Goal: Task Accomplishment & Management: Manage account settings

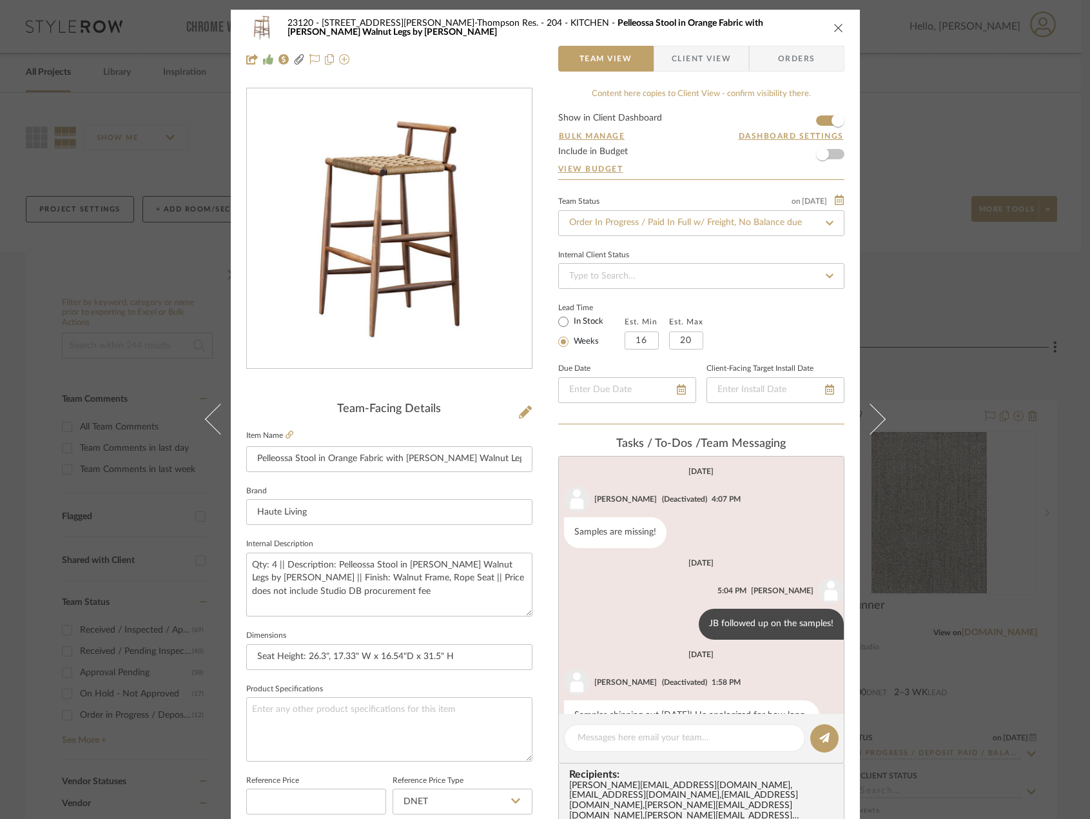
scroll to position [727, 0]
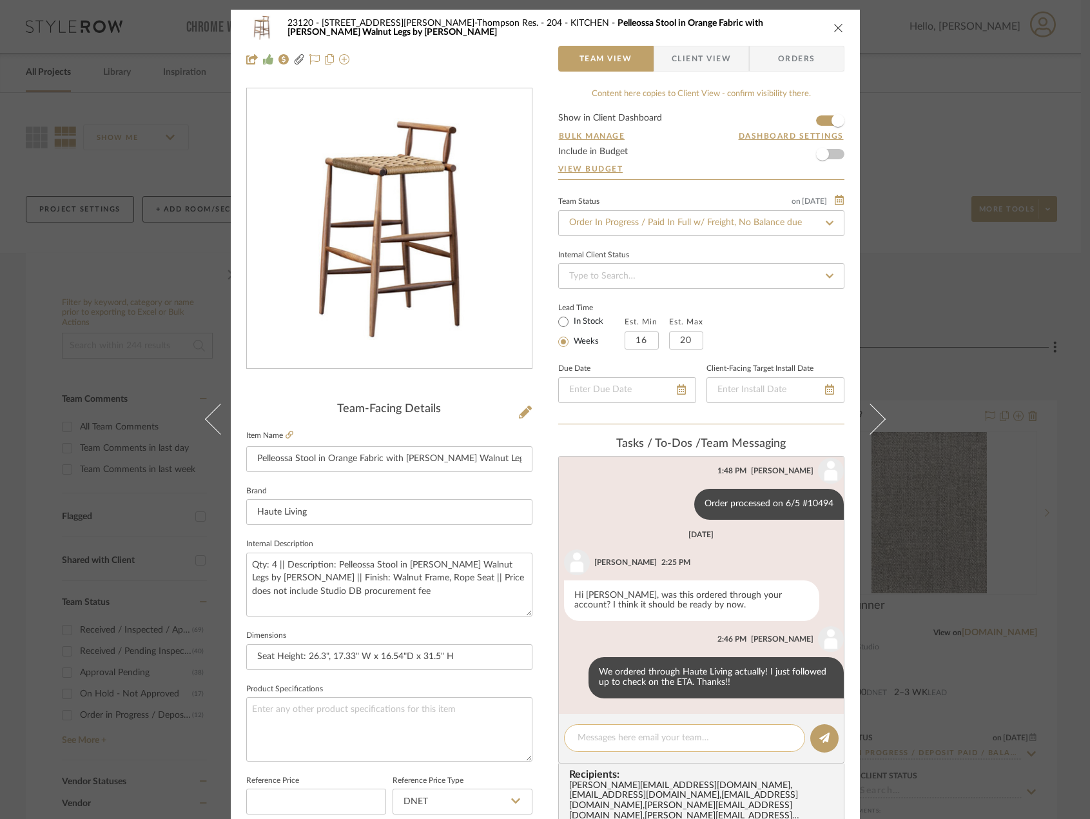
click at [634, 734] on textarea at bounding box center [685, 738] width 214 height 14
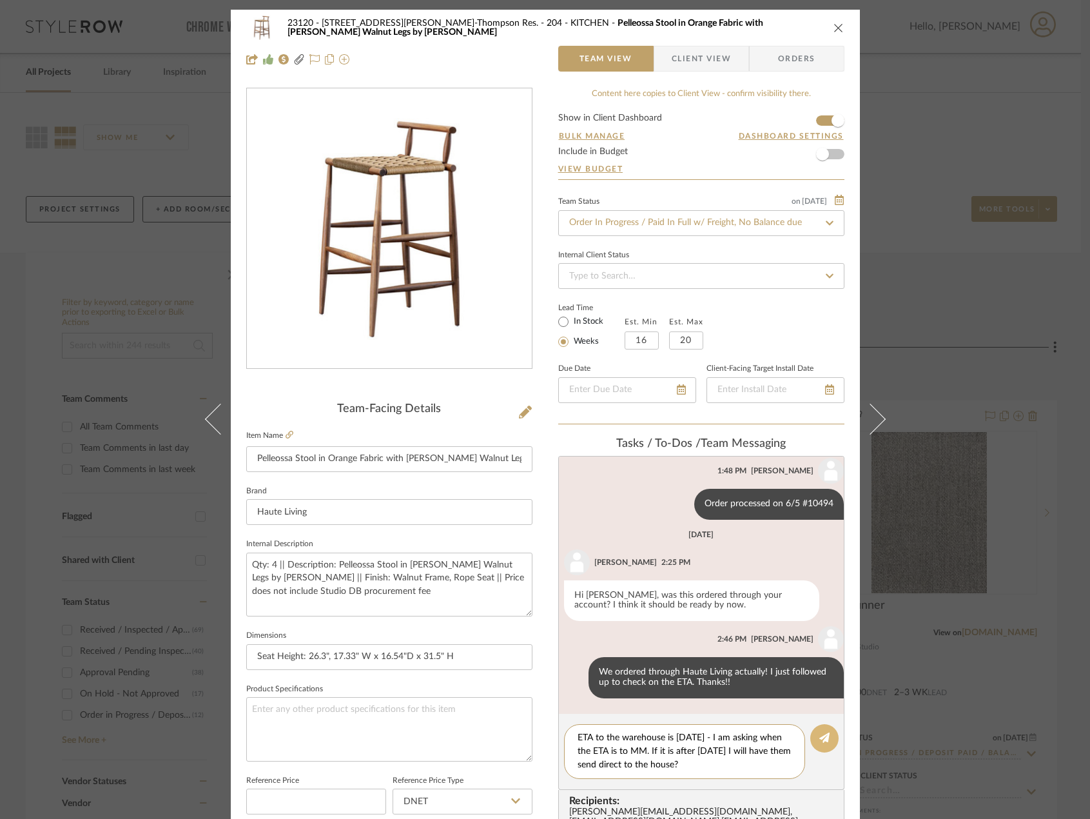
type textarea "ETA to the warehouse is [DATE] - I am asking when the ETA is to MM. If it is af…"
click at [819, 738] on icon at bounding box center [824, 737] width 10 height 10
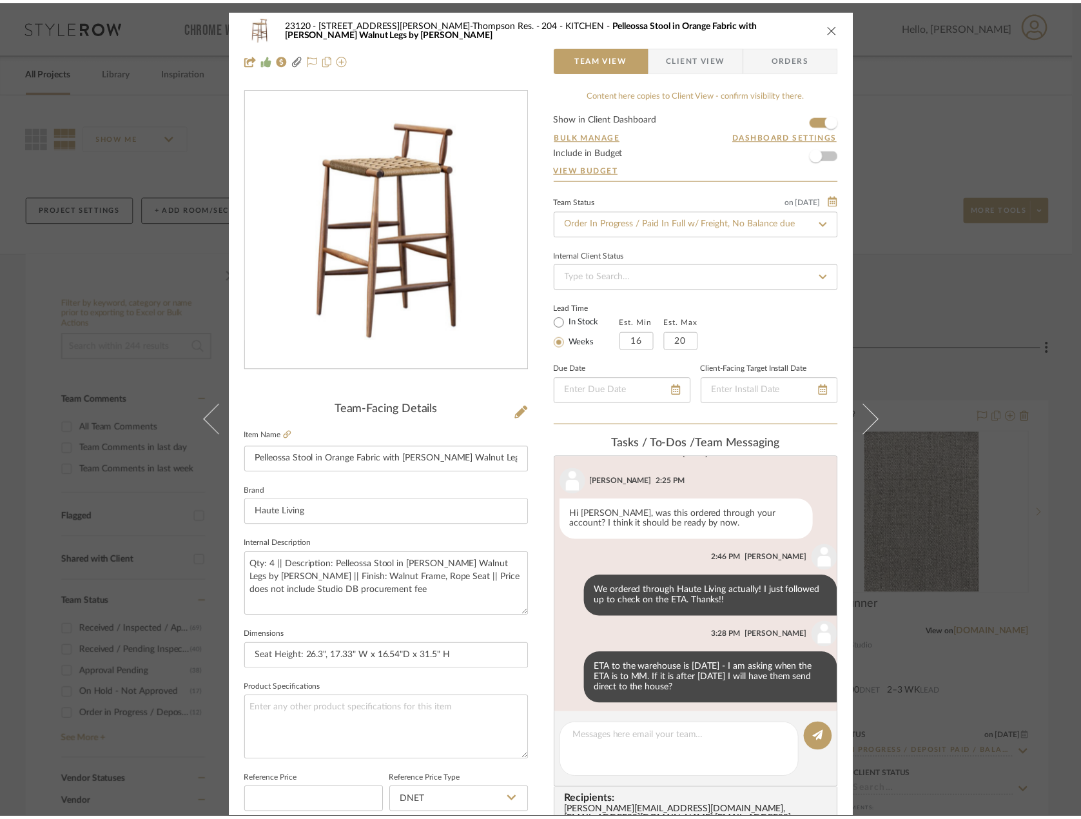
scroll to position [815, 0]
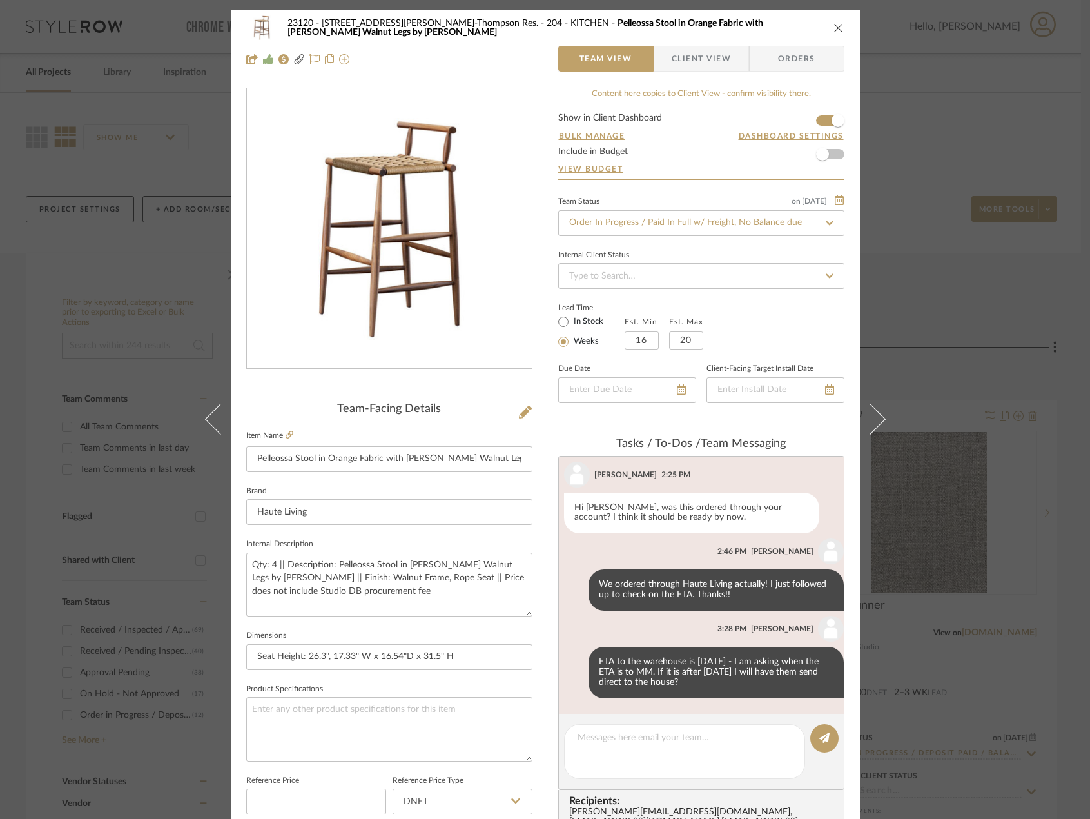
click at [43, 264] on div "23120 - [STREET_ADDRESS][PERSON_NAME], [PERSON_NAME] Res. 204 - KITCHEN Pelleos…" at bounding box center [545, 409] width 1090 height 819
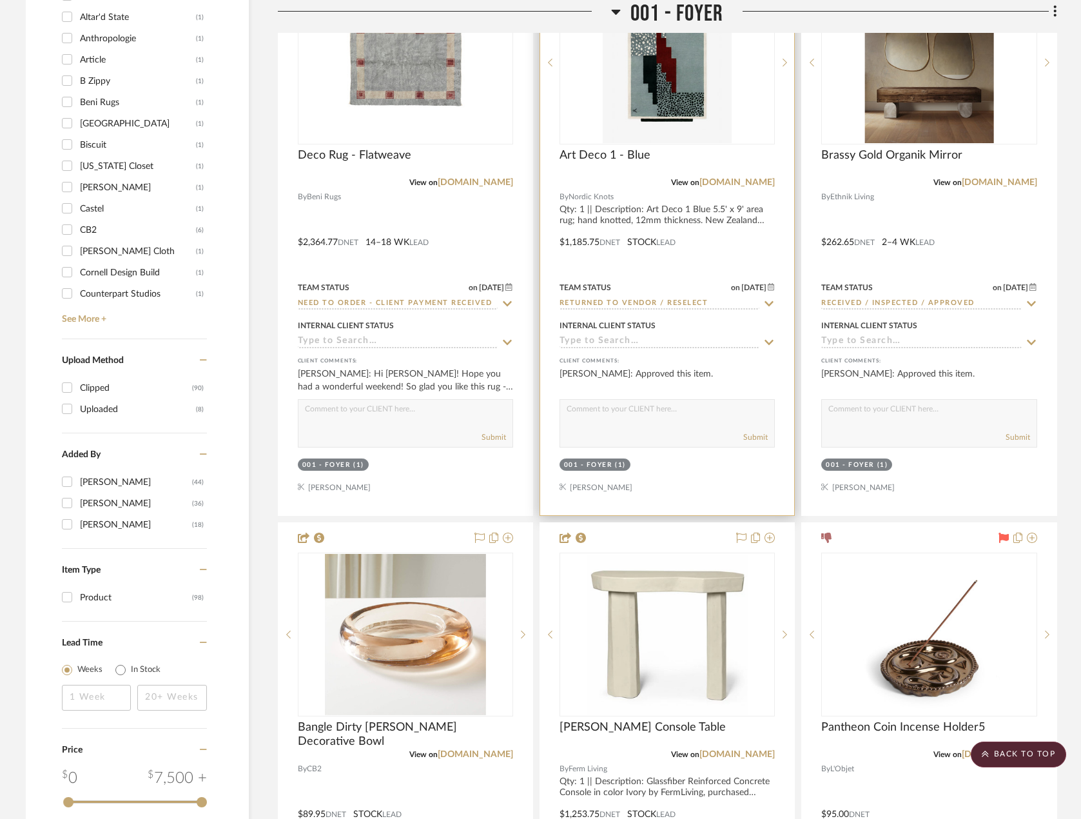
scroll to position [1547, 0]
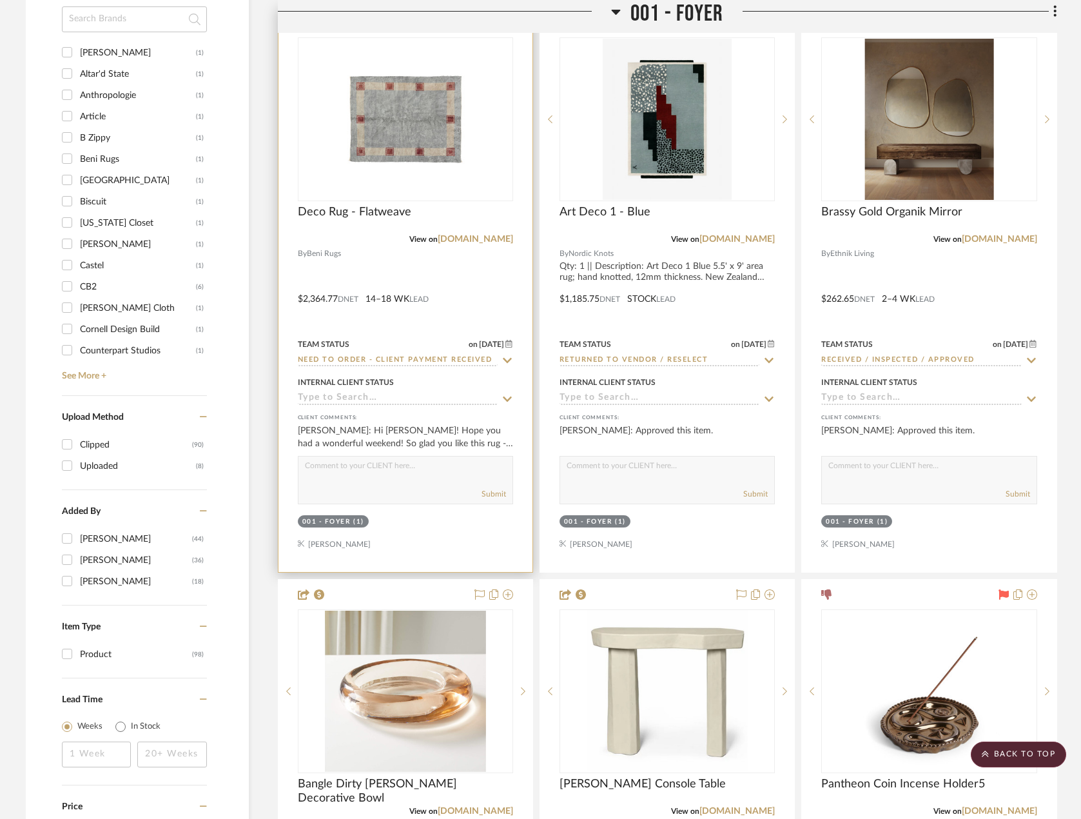
click at [480, 320] on div at bounding box center [405, 290] width 254 height 564
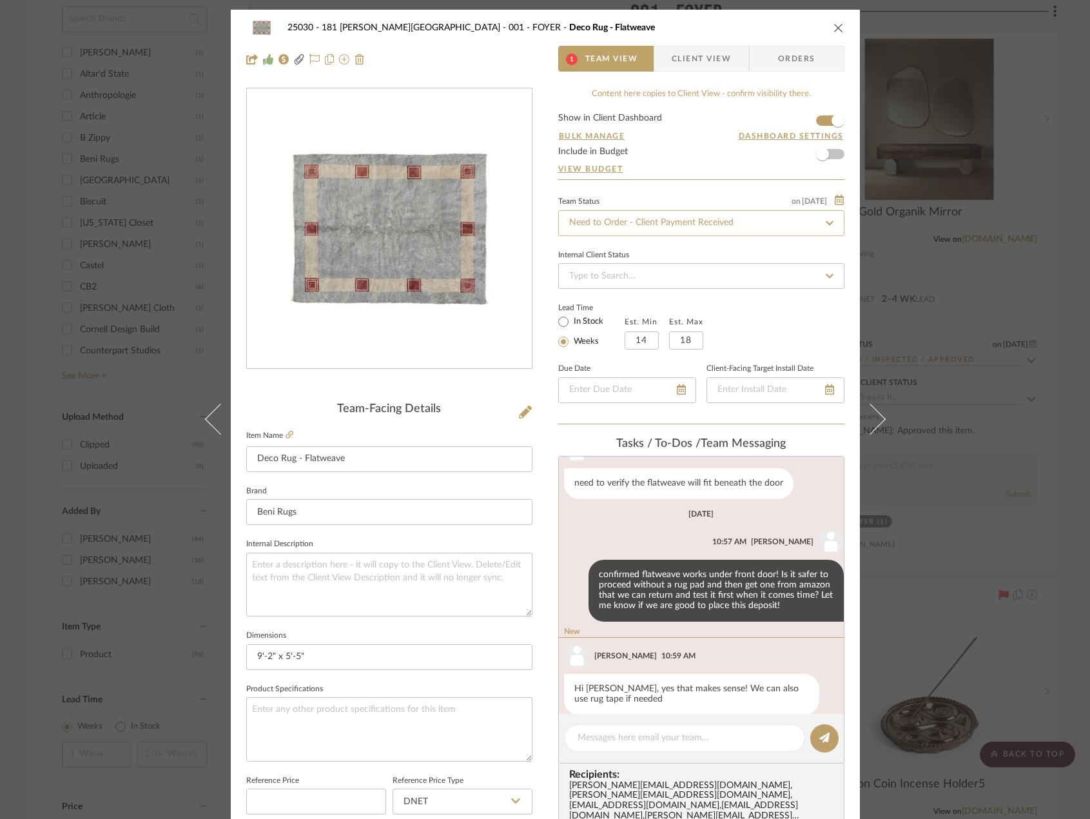
scroll to position [177, 0]
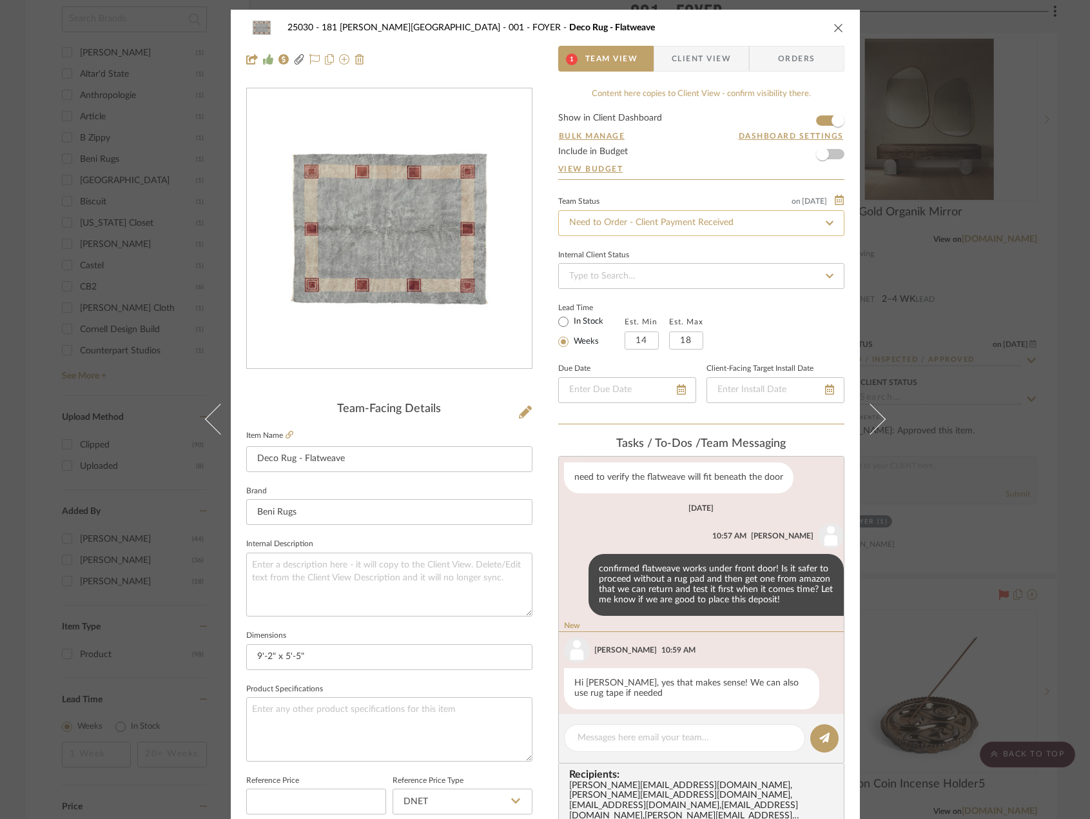
click at [639, 226] on input "Need to Order - Client Payment Received" at bounding box center [701, 223] width 286 height 26
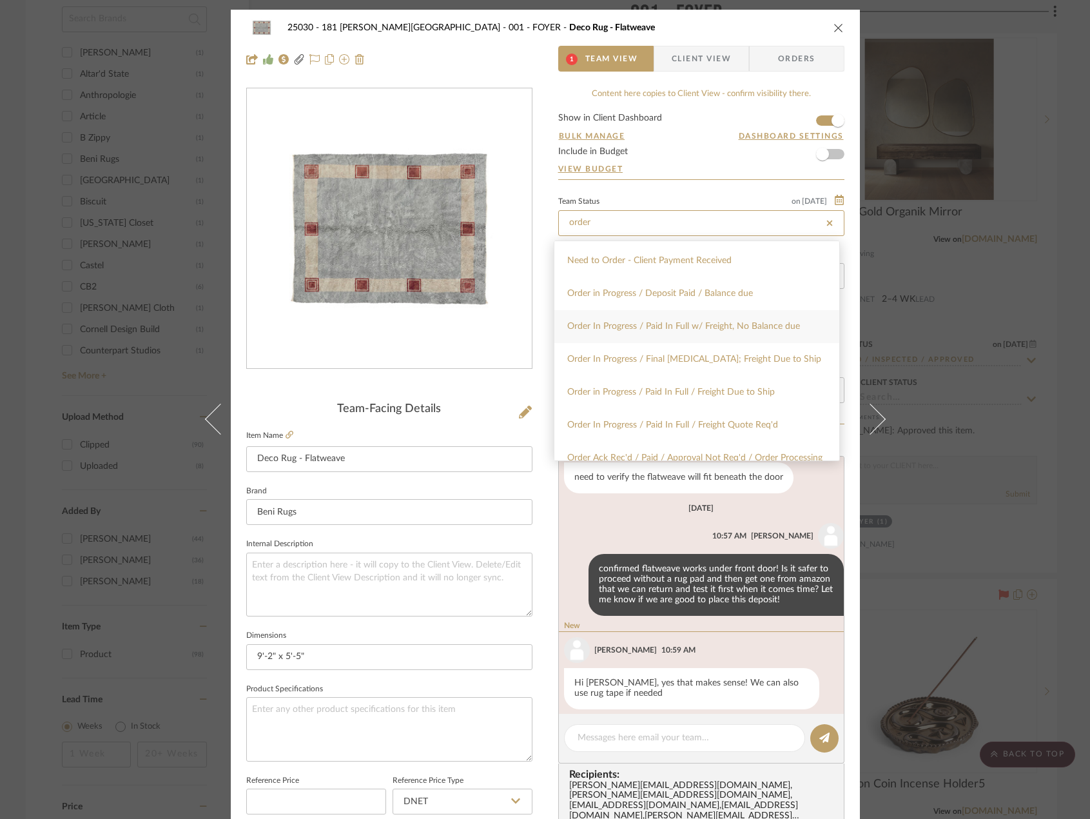
scroll to position [129, 0]
click at [687, 338] on div "Order In Progress / Paid In Full w/ Freight, No Balance due" at bounding box center [696, 325] width 285 height 33
type input "Order In Progress / Paid In Full w/ Freight, No Balance due"
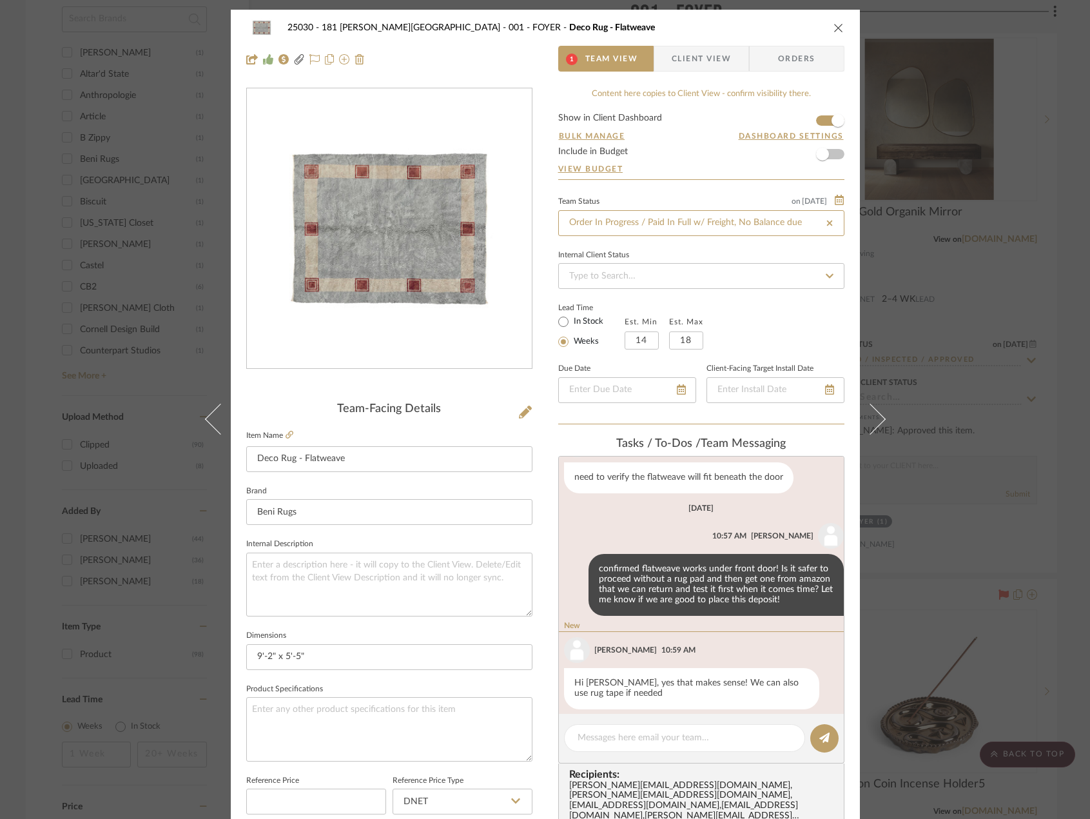
type input "Order In Progress / Paid In Full w/ Freight, No Balance due"
click at [636, 737] on textarea at bounding box center [685, 738] width 214 height 14
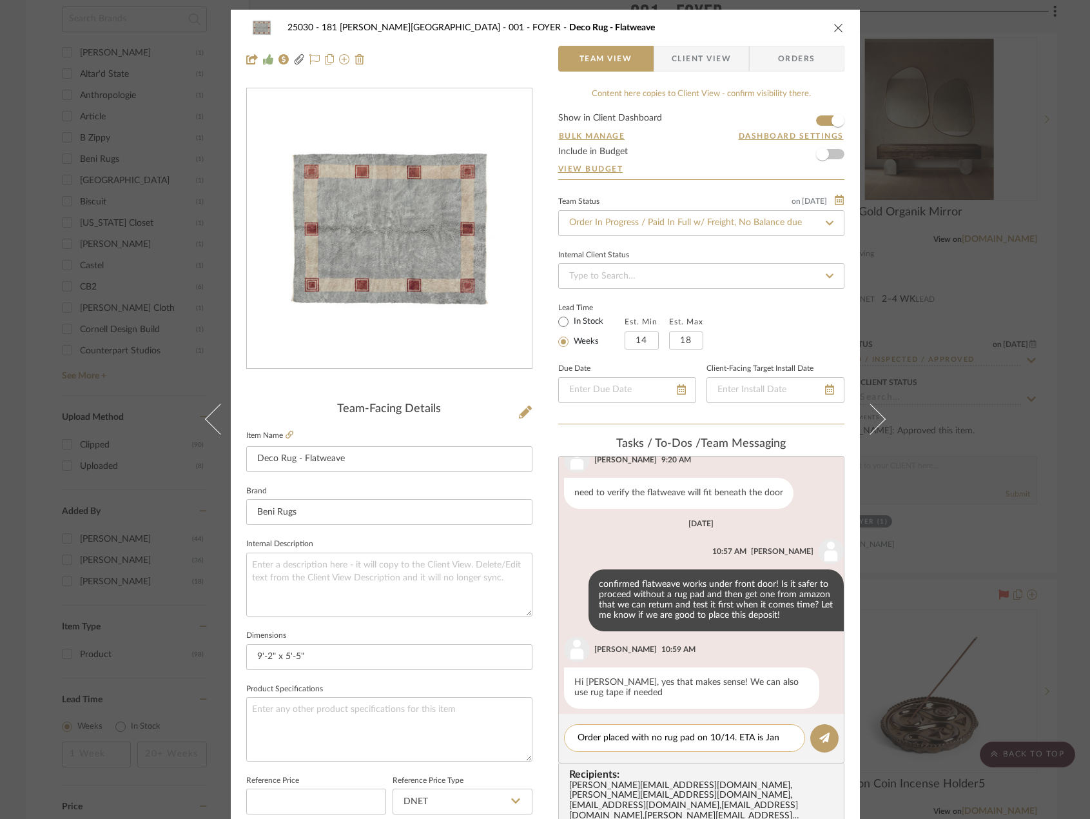
scroll to position [0, 0]
type textarea "Order placed with no rug pad on 10/14. ETA is Jan 21st."
click at [819, 739] on icon at bounding box center [824, 737] width 10 height 10
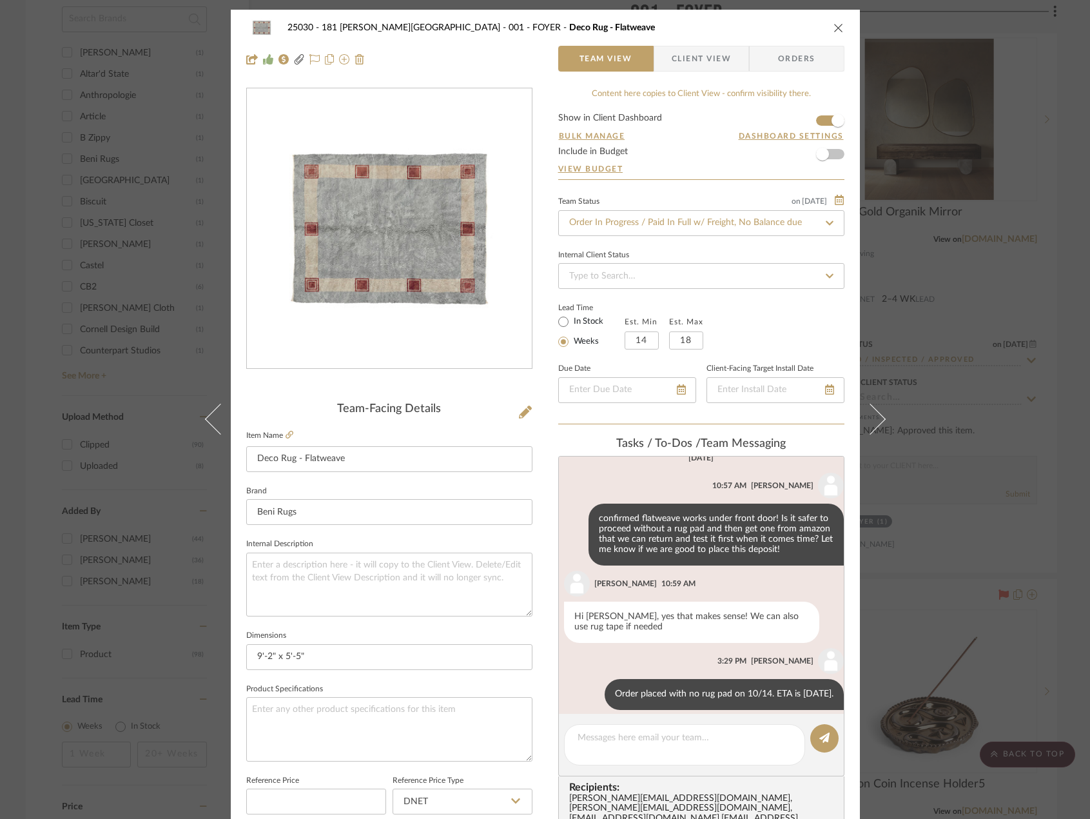
scroll to position [228, 0]
click at [28, 195] on div "25030 - 181 MacDougal - Baribeau 001 - FOYER Deco Rug - Flatweave Team View Cli…" at bounding box center [545, 409] width 1090 height 819
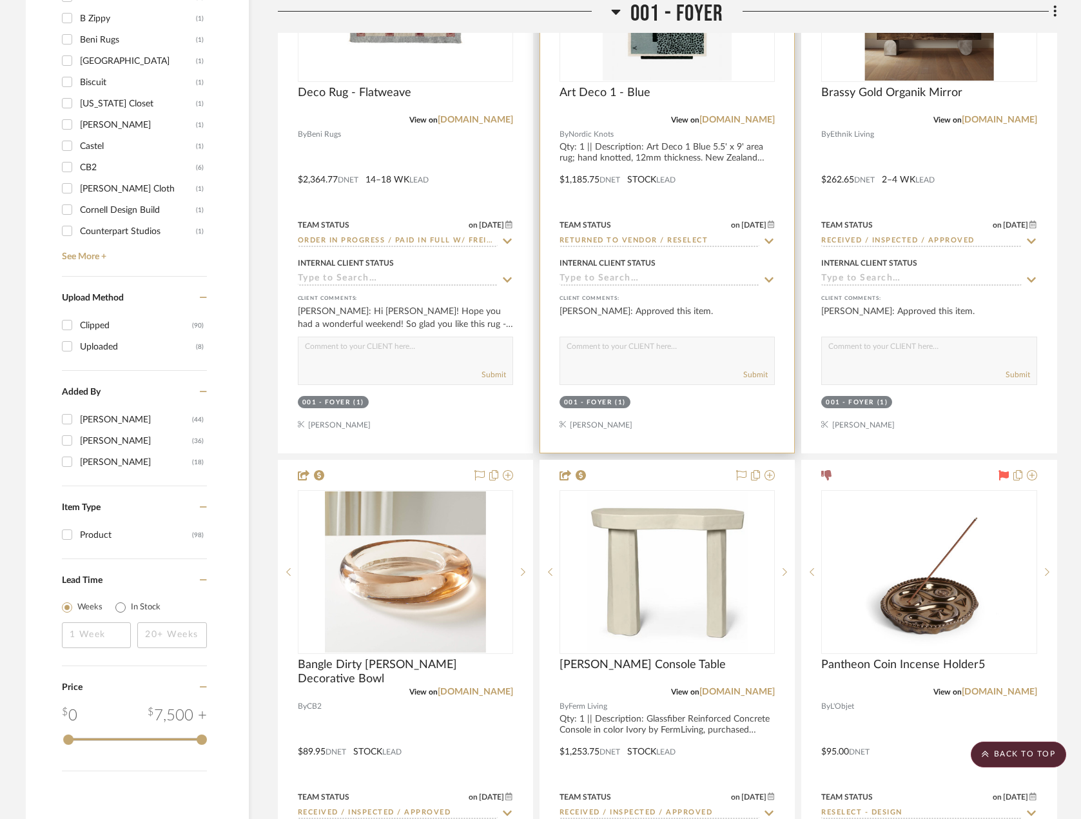
scroll to position [1676, 0]
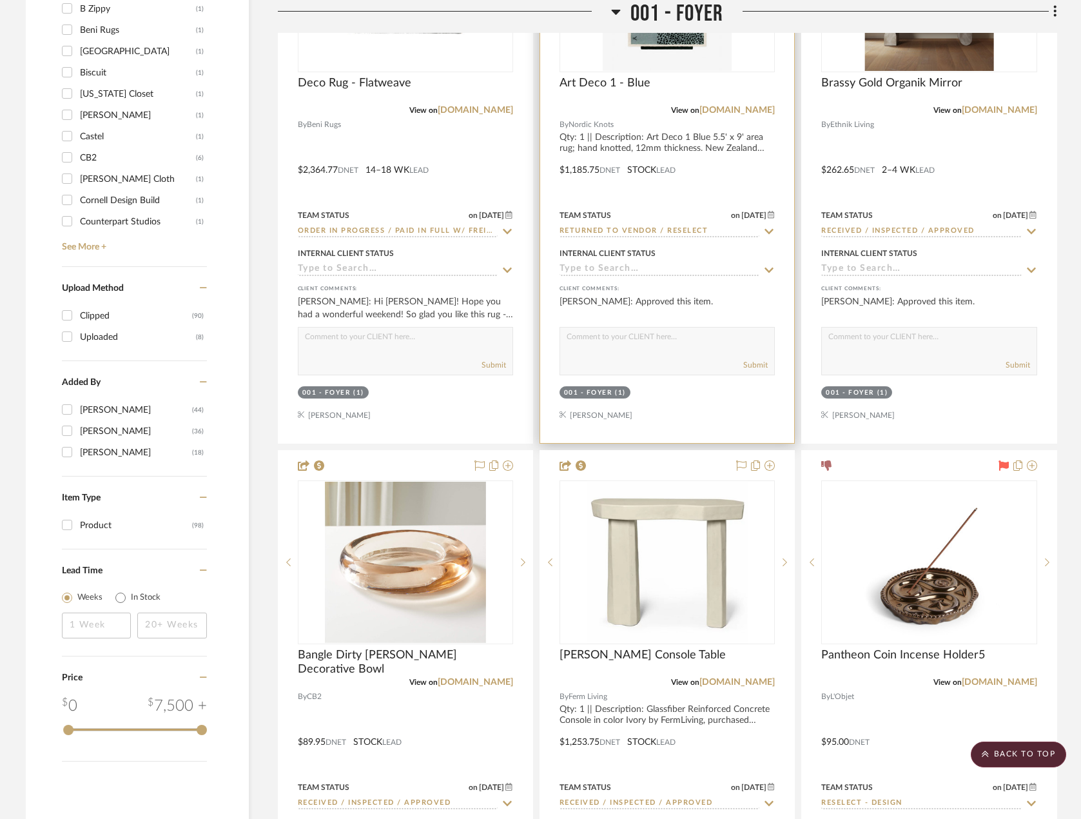
click at [723, 194] on div at bounding box center [667, 161] width 254 height 564
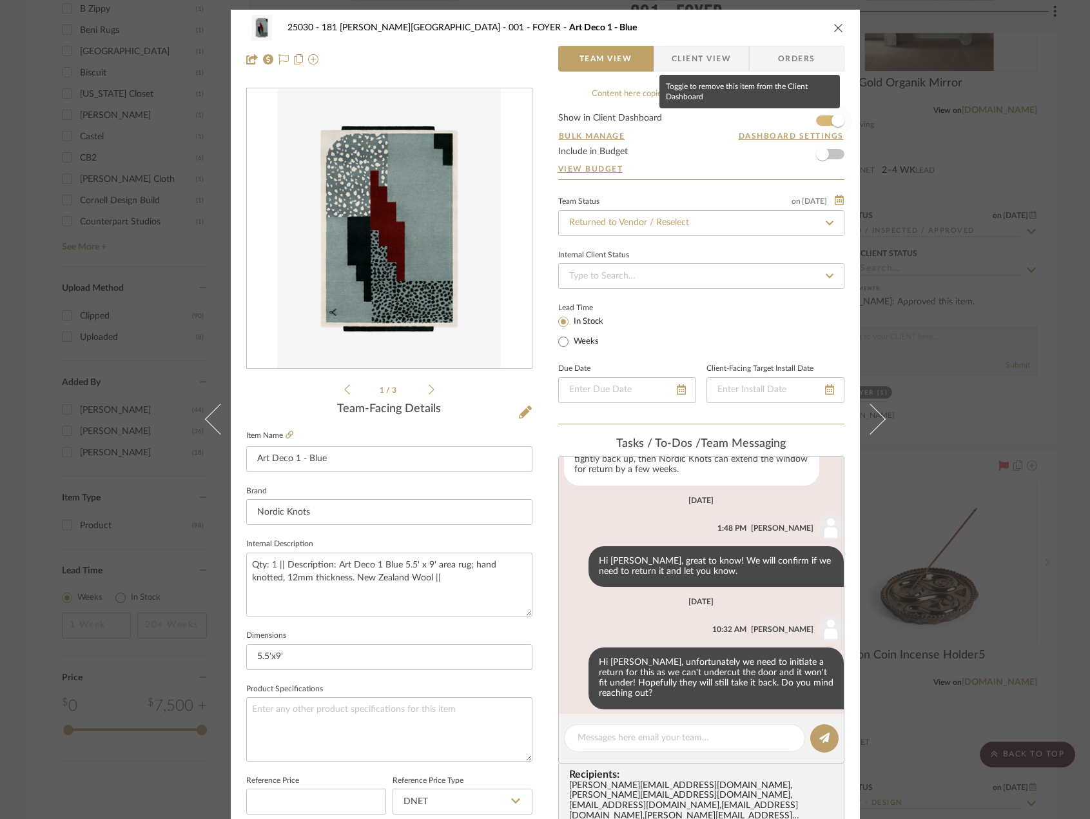
scroll to position [614, 0]
click at [833, 117] on span "button" at bounding box center [838, 120] width 13 height 13
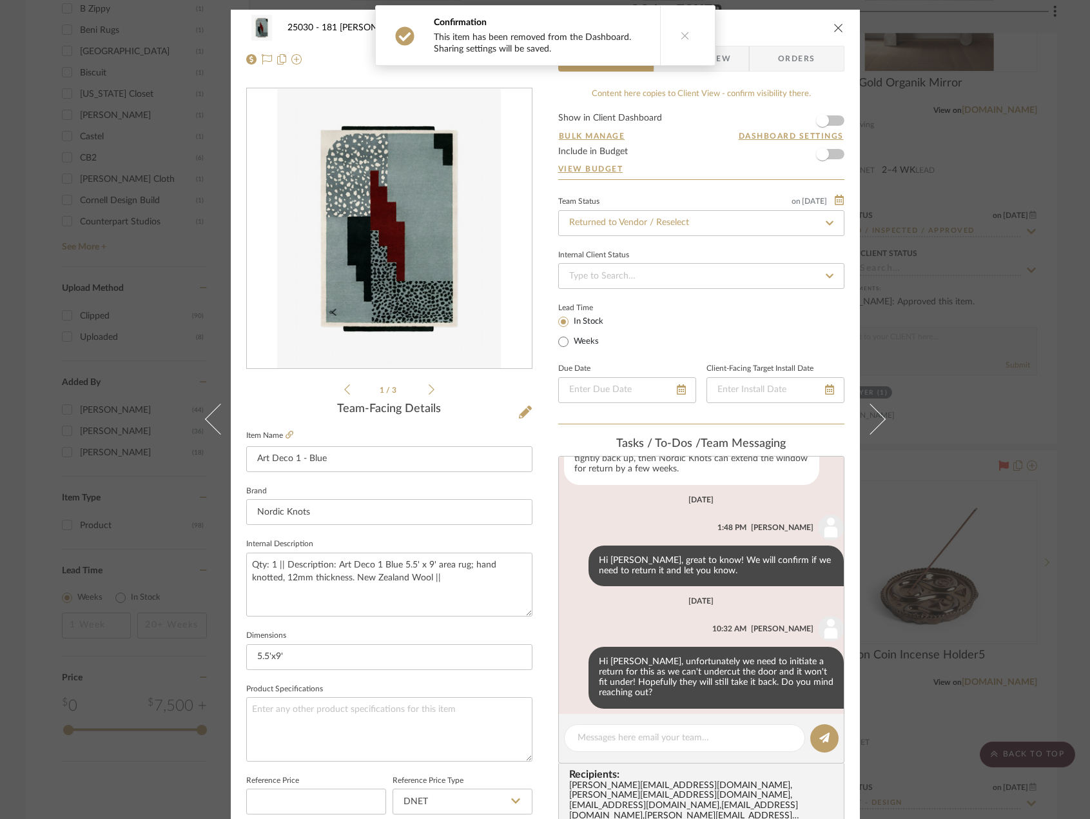
click at [838, 30] on icon "close" at bounding box center [838, 28] width 10 height 10
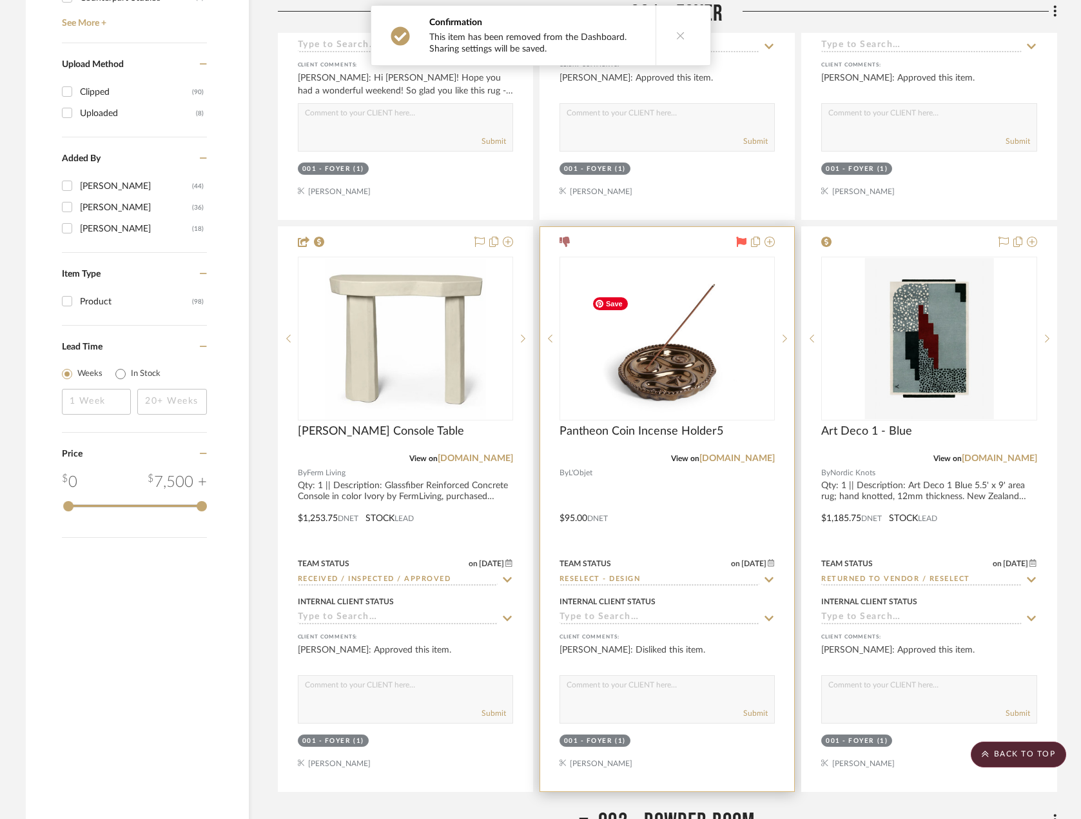
scroll to position [2063, 0]
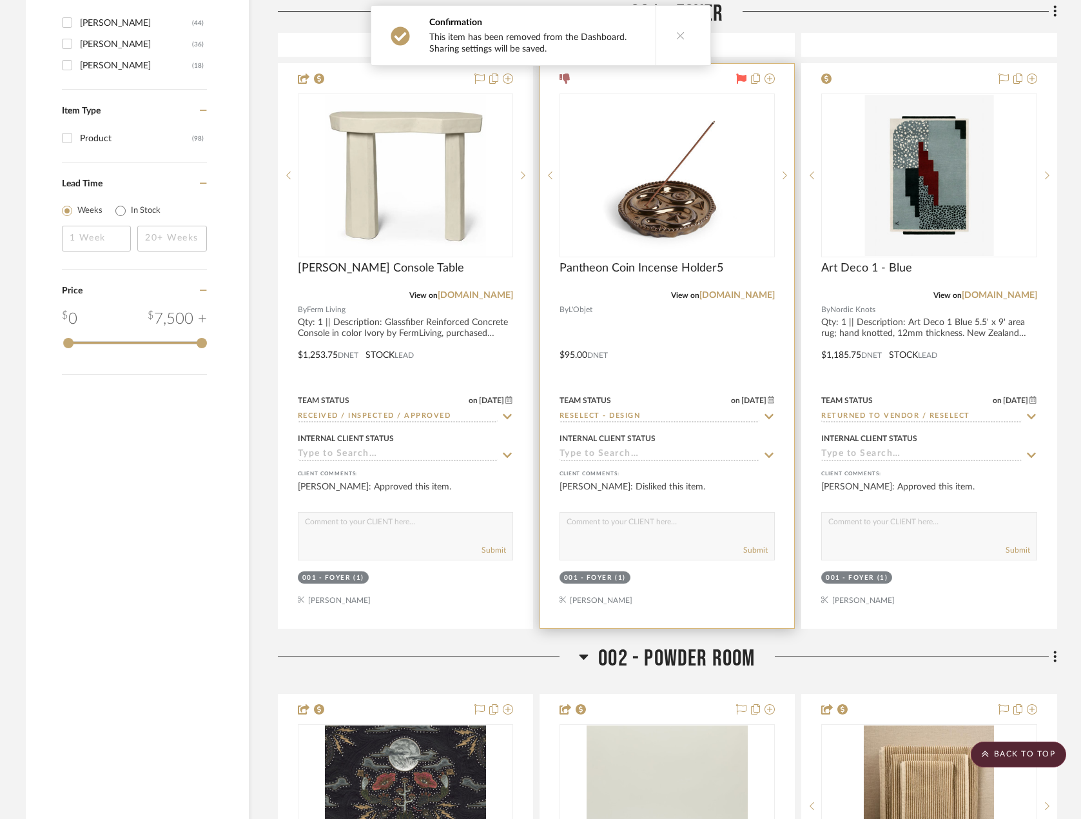
click at [732, 354] on div at bounding box center [667, 346] width 254 height 564
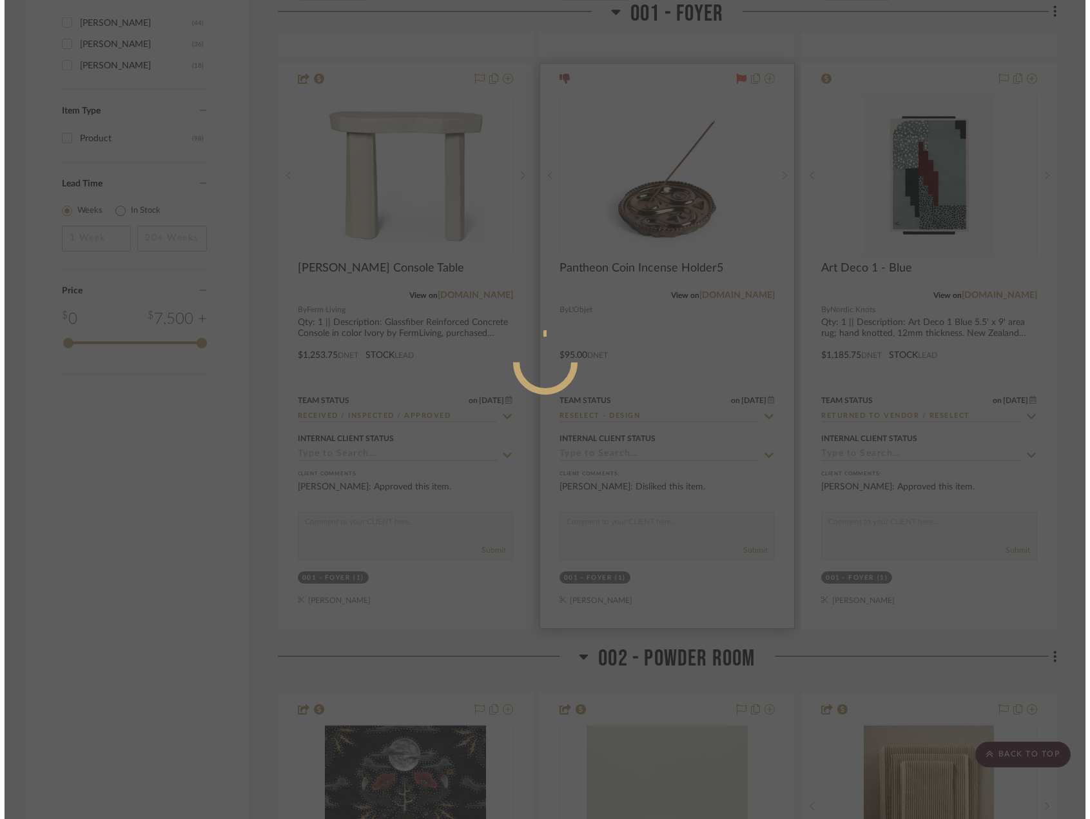
scroll to position [0, 0]
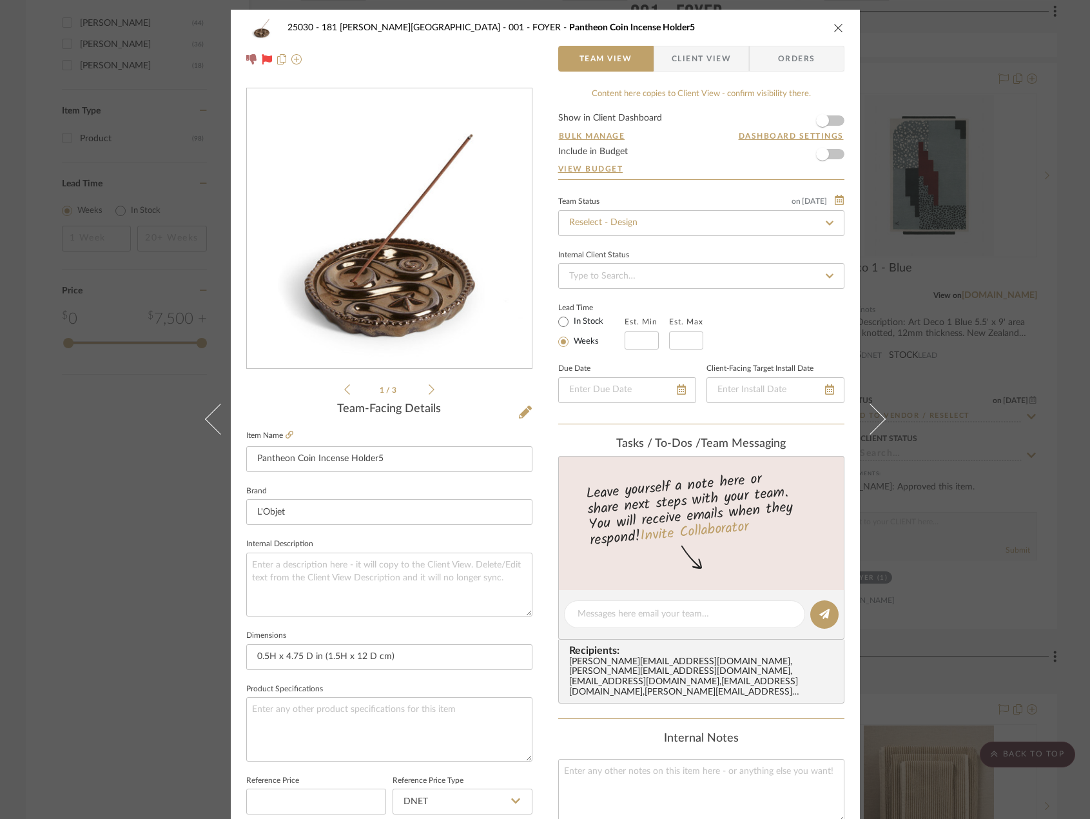
click at [835, 29] on icon "close" at bounding box center [838, 28] width 10 height 10
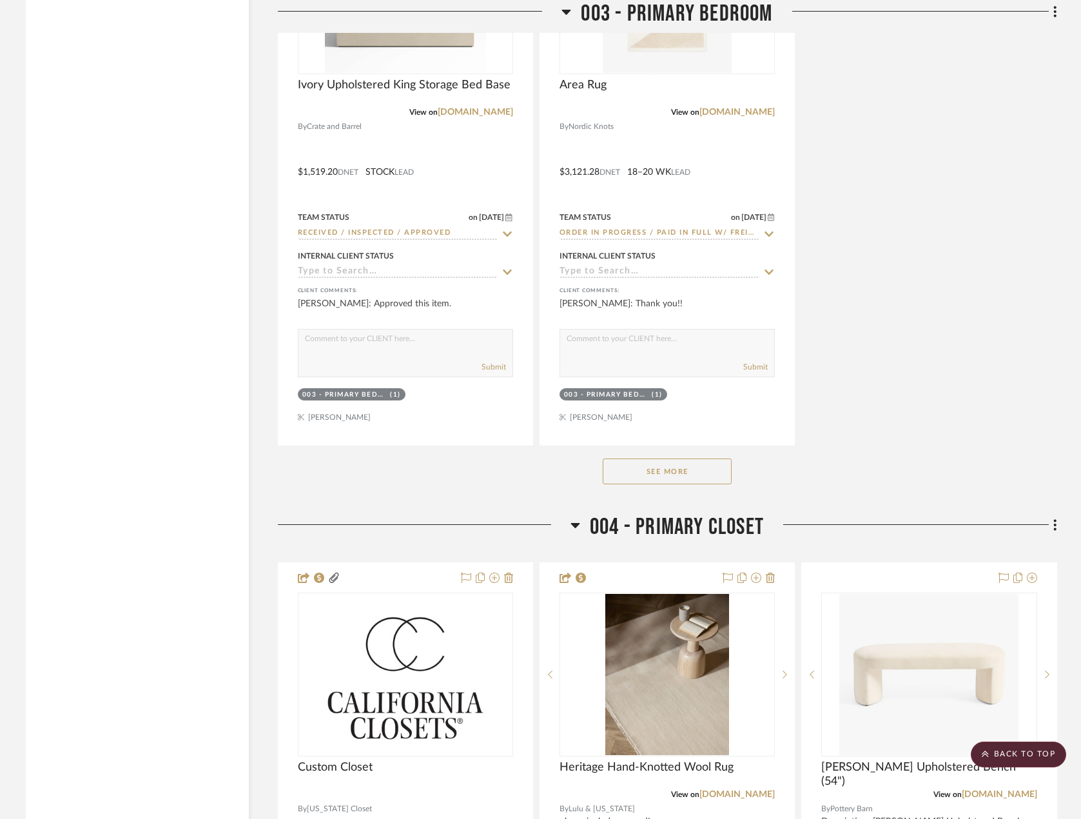
scroll to position [5866, 0]
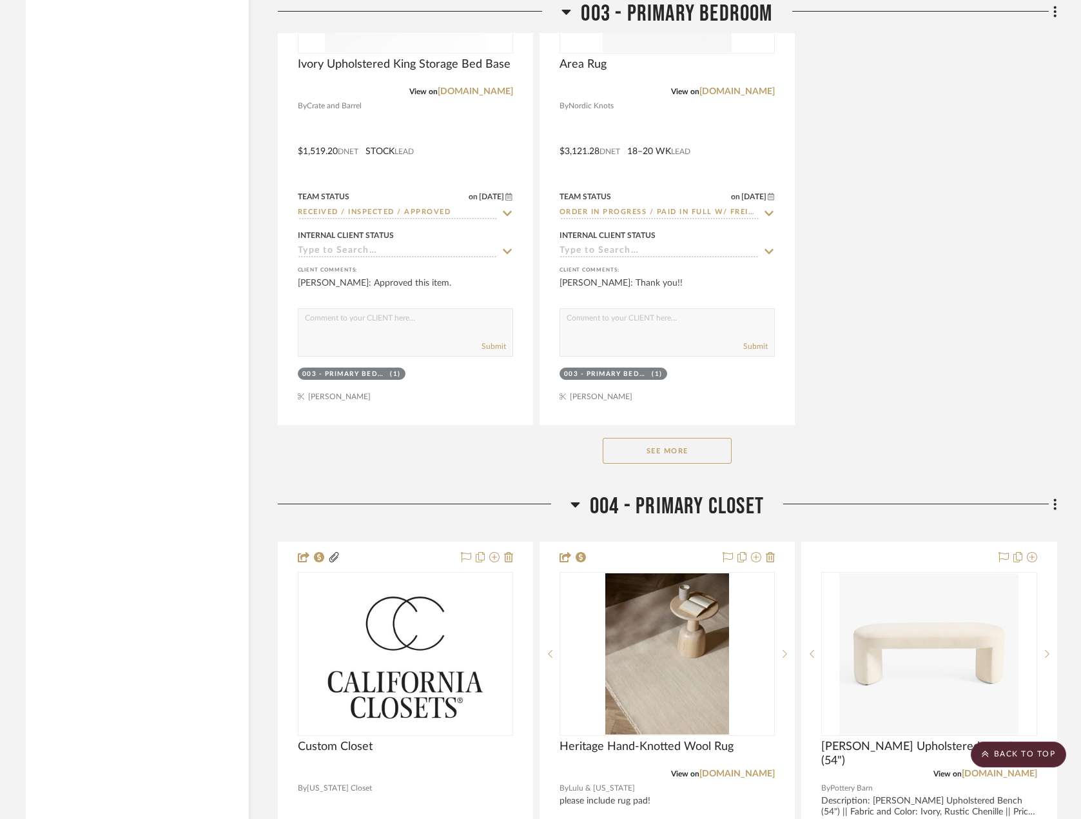
click at [661, 463] on button "See More" at bounding box center [667, 451] width 129 height 26
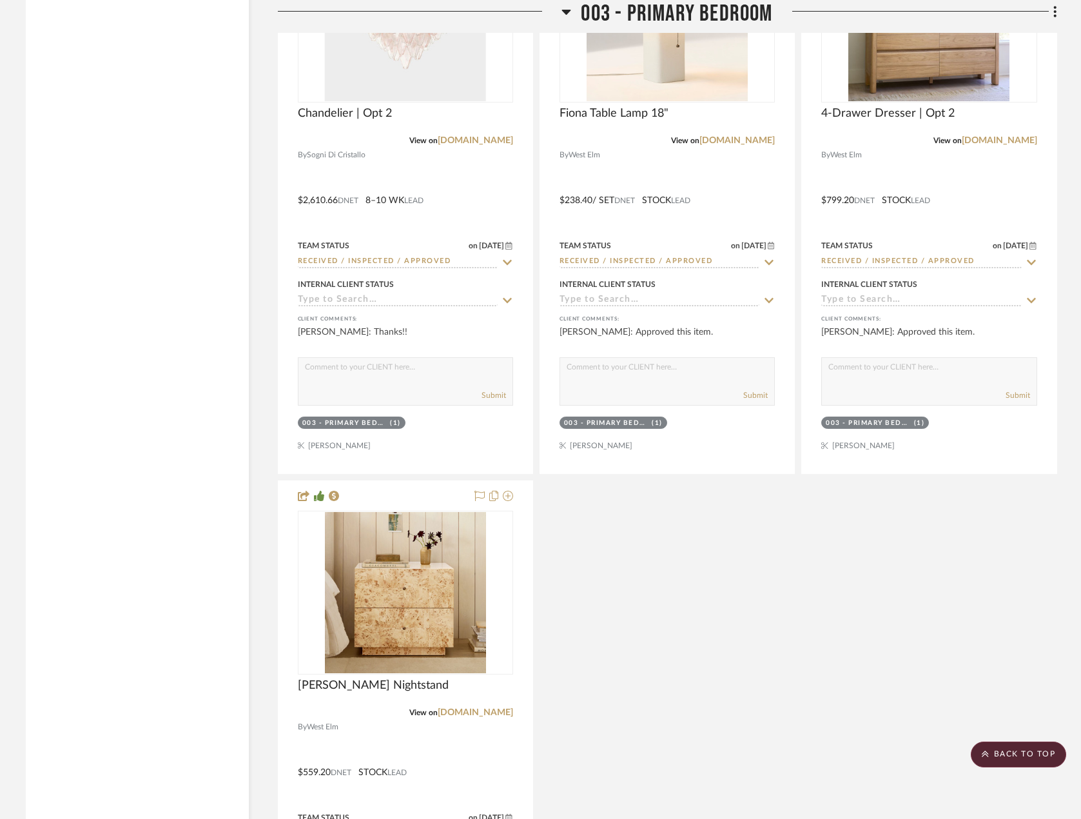
scroll to position [6446, 0]
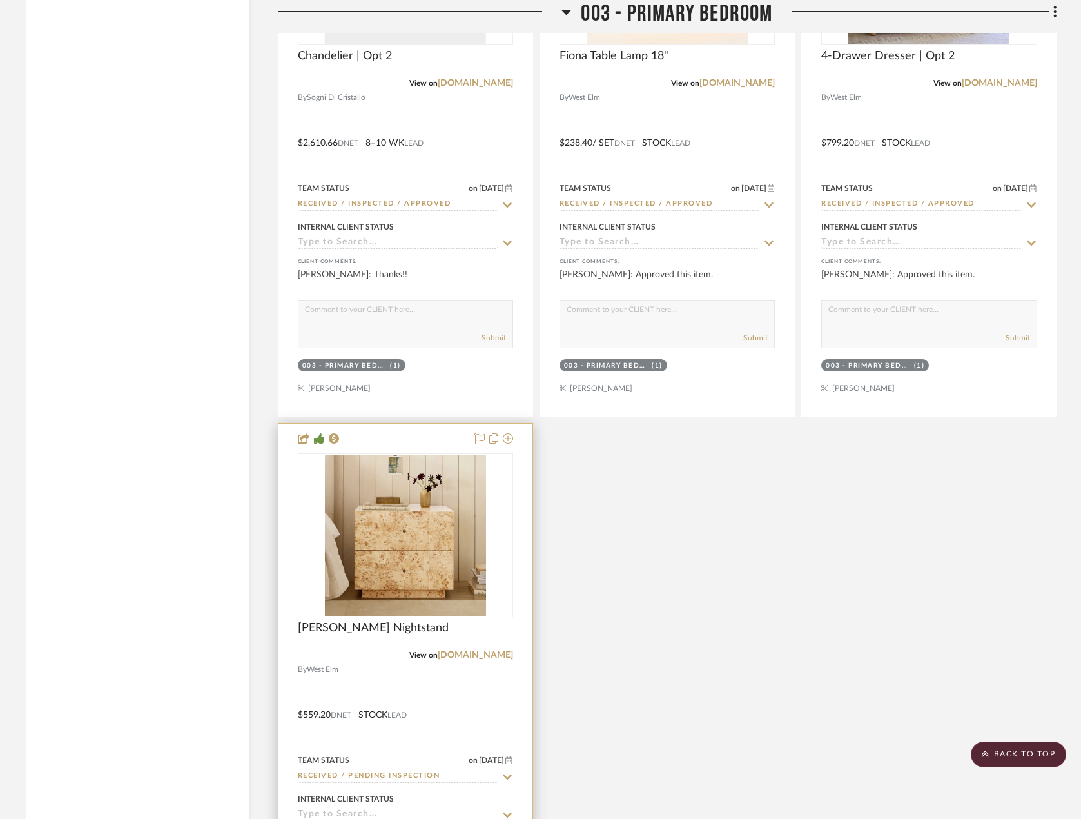
click at [476, 714] on div at bounding box center [405, 705] width 254 height 564
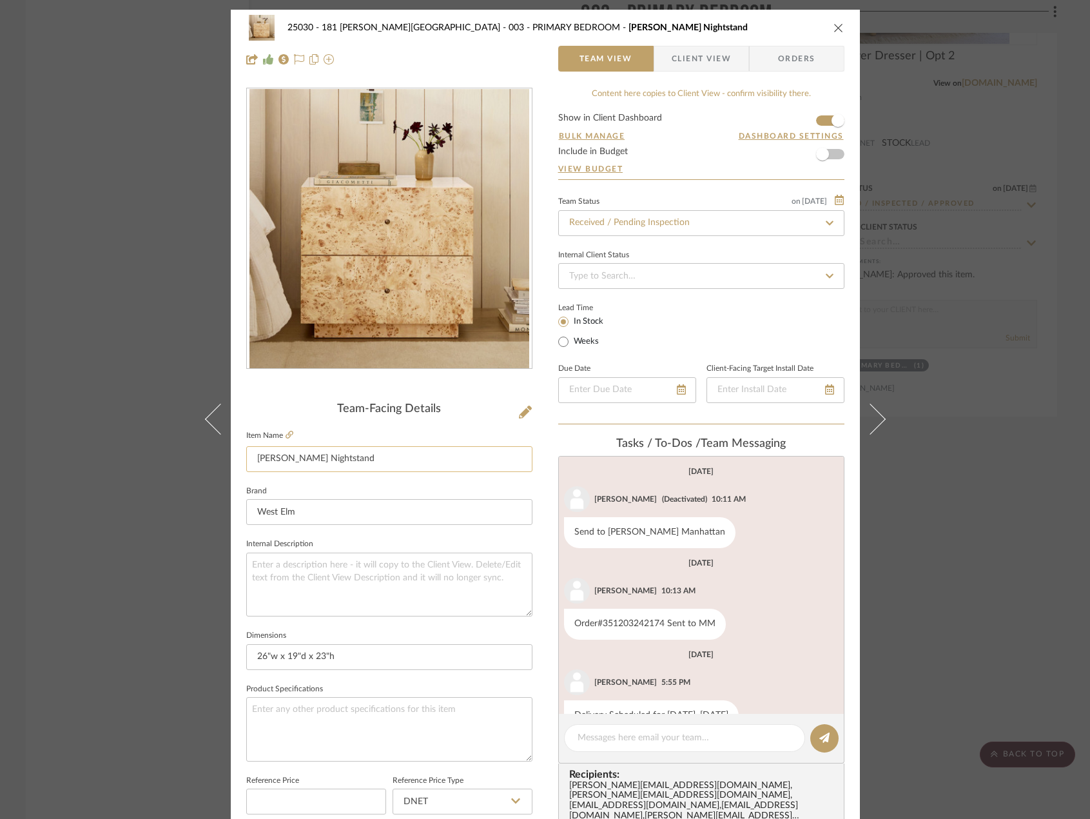
scroll to position [33, 0]
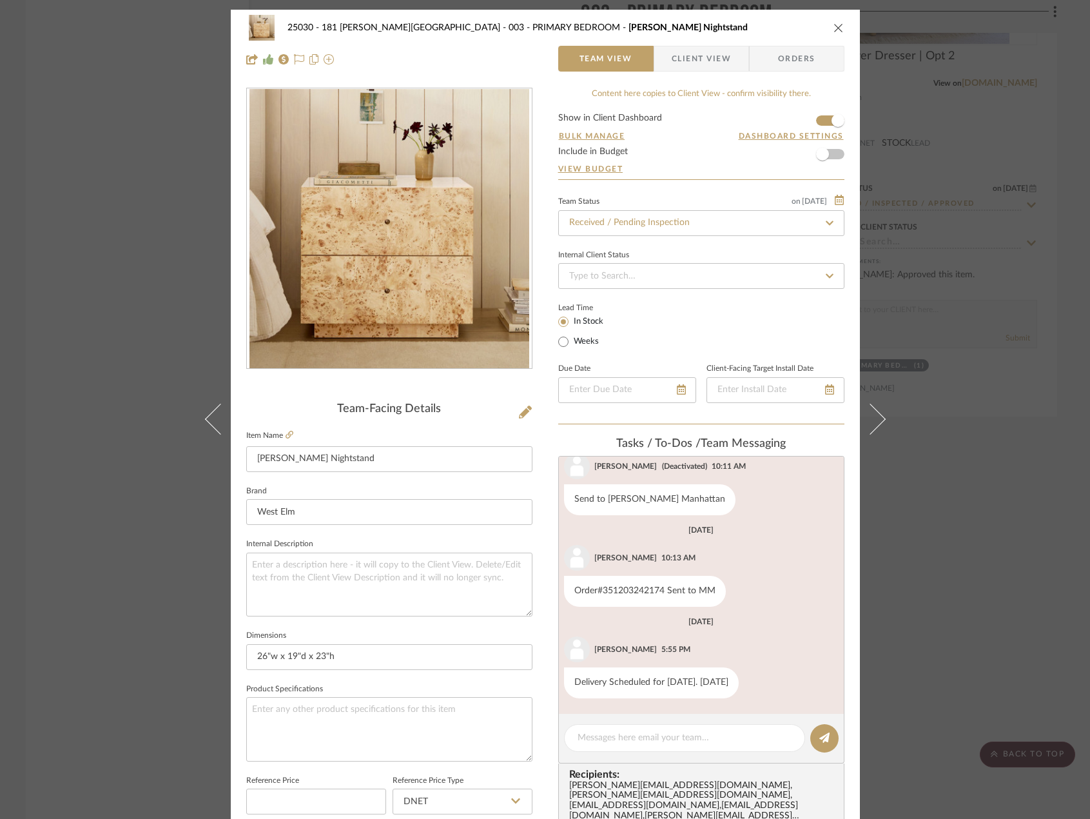
click at [677, 65] on span "Client View" at bounding box center [701, 59] width 59 height 26
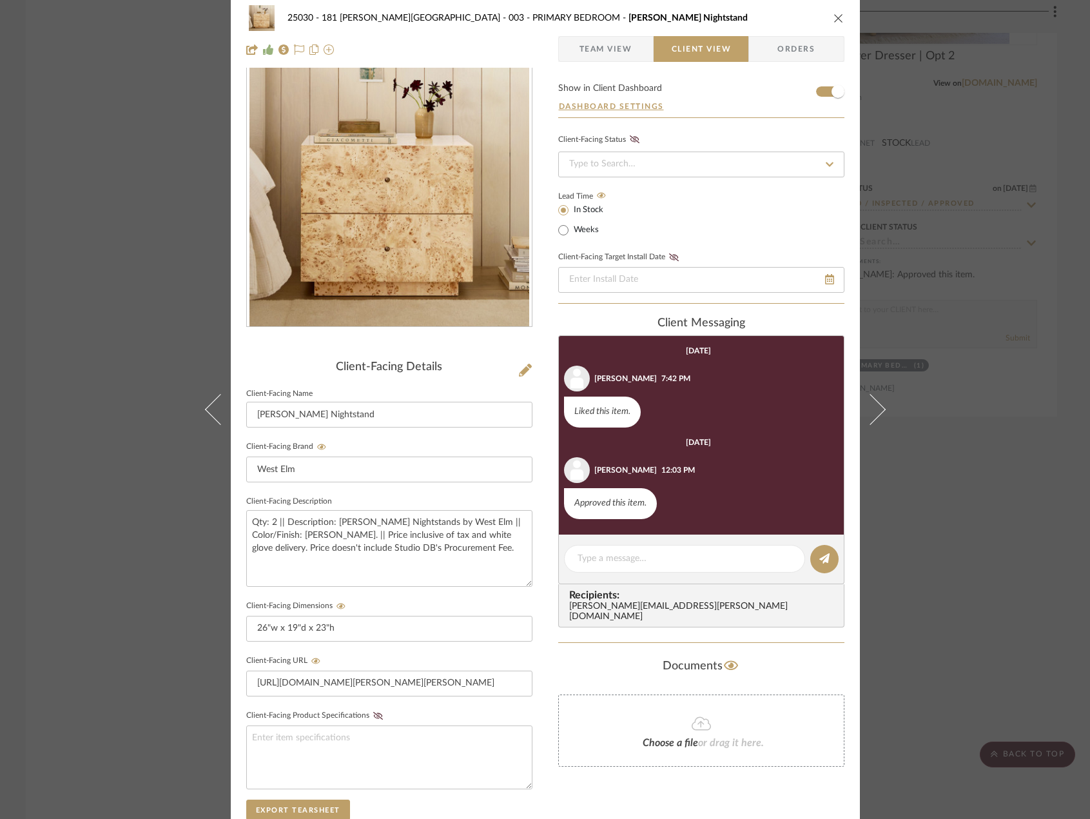
scroll to position [0, 0]
